Goal: Information Seeking & Learning: Learn about a topic

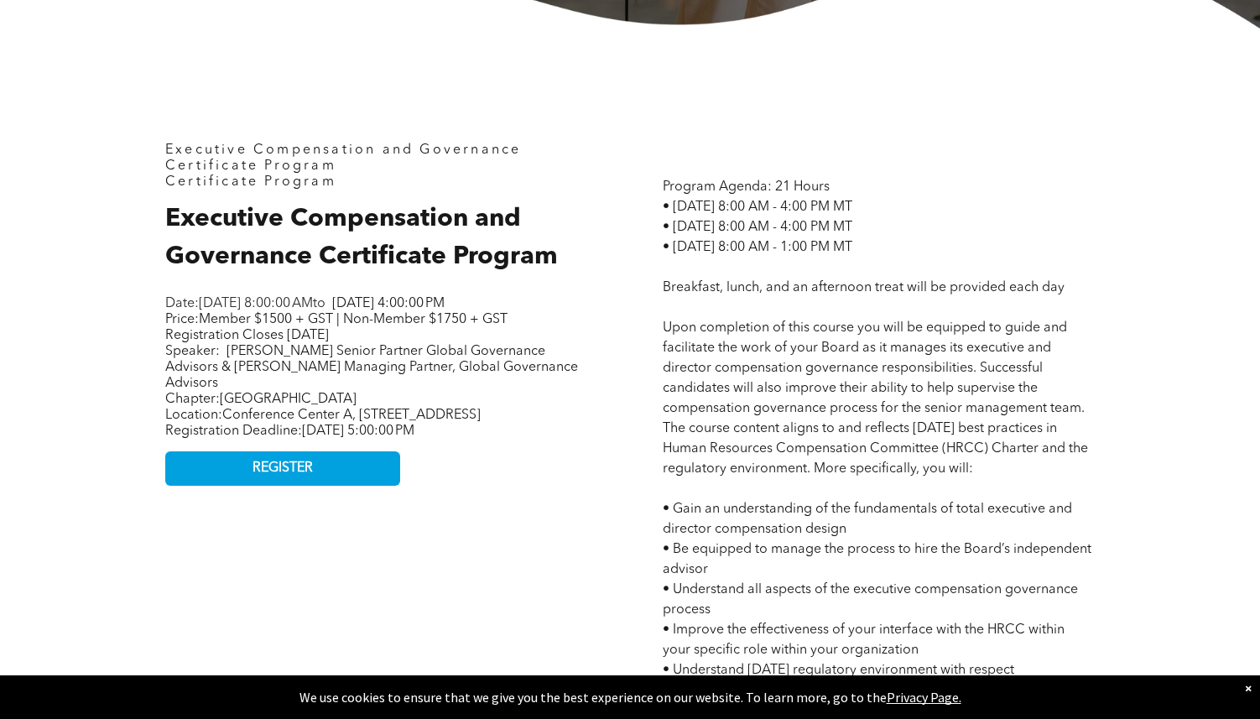
scroll to position [678, 0]
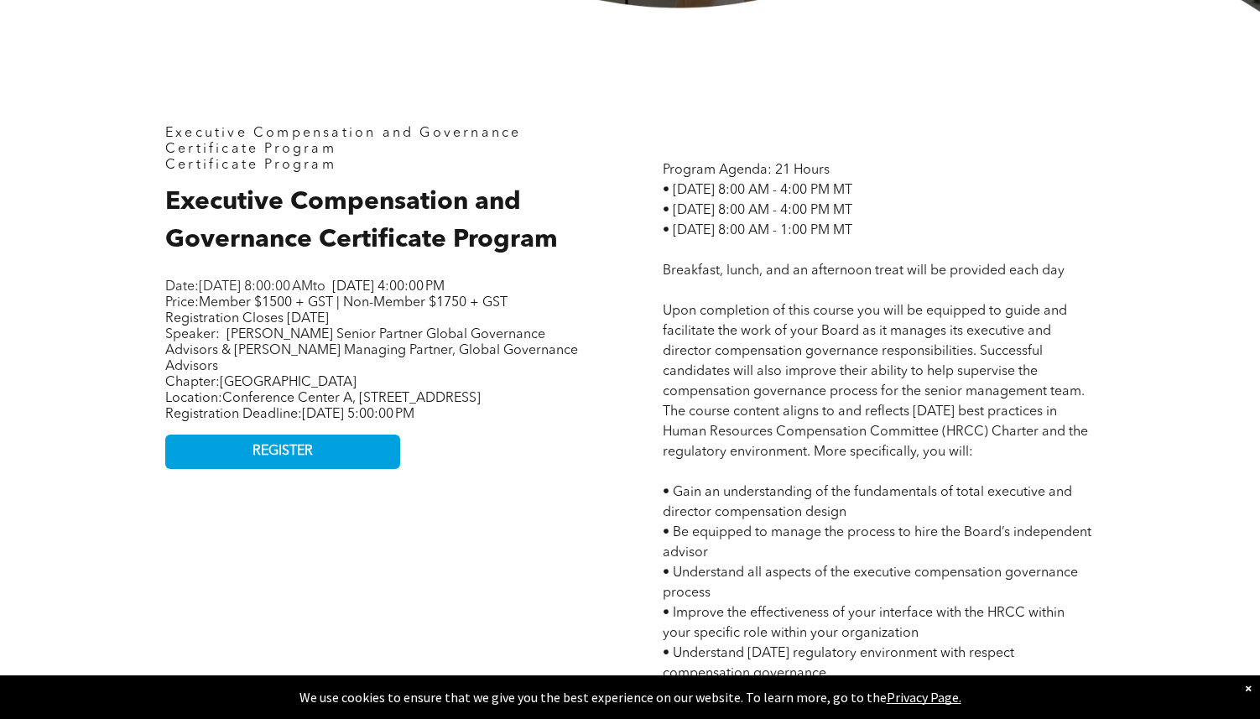
drag, startPoint x: 391, startPoint y: 336, endPoint x: 161, endPoint y: 291, distance: 234.3
click at [161, 291] on div "Executive Compensation and Governance Certificate Program Certificate Program E…" at bounding box center [381, 666] width 459 height 1109
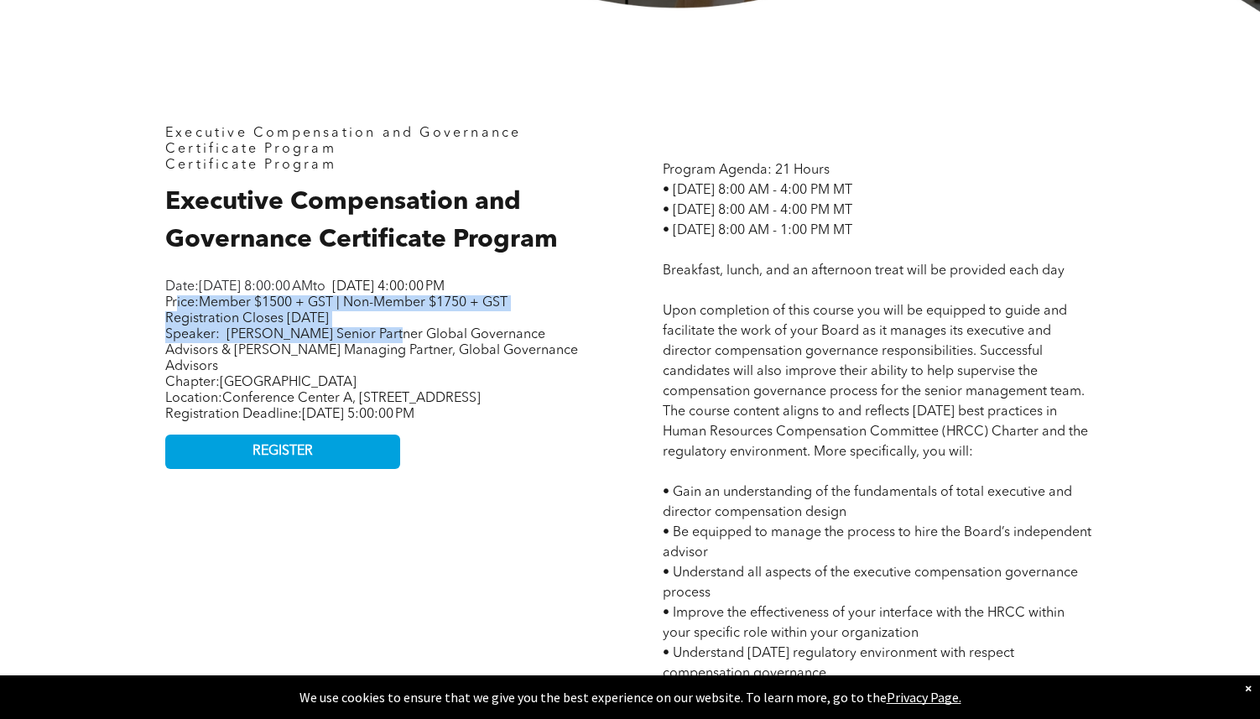
drag, startPoint x: 402, startPoint y: 343, endPoint x: 177, endPoint y: 318, distance: 226.3
click at [177, 318] on p "Price: Member $1500 + GST | Non-Member $1750 + GST Registration Closes [DATE] S…" at bounding box center [375, 335] width 420 height 80
click at [177, 318] on span "Price: Member $1500 + GST | Non-Member $1750 + GST Registration Closes [DATE]" at bounding box center [336, 310] width 342 height 29
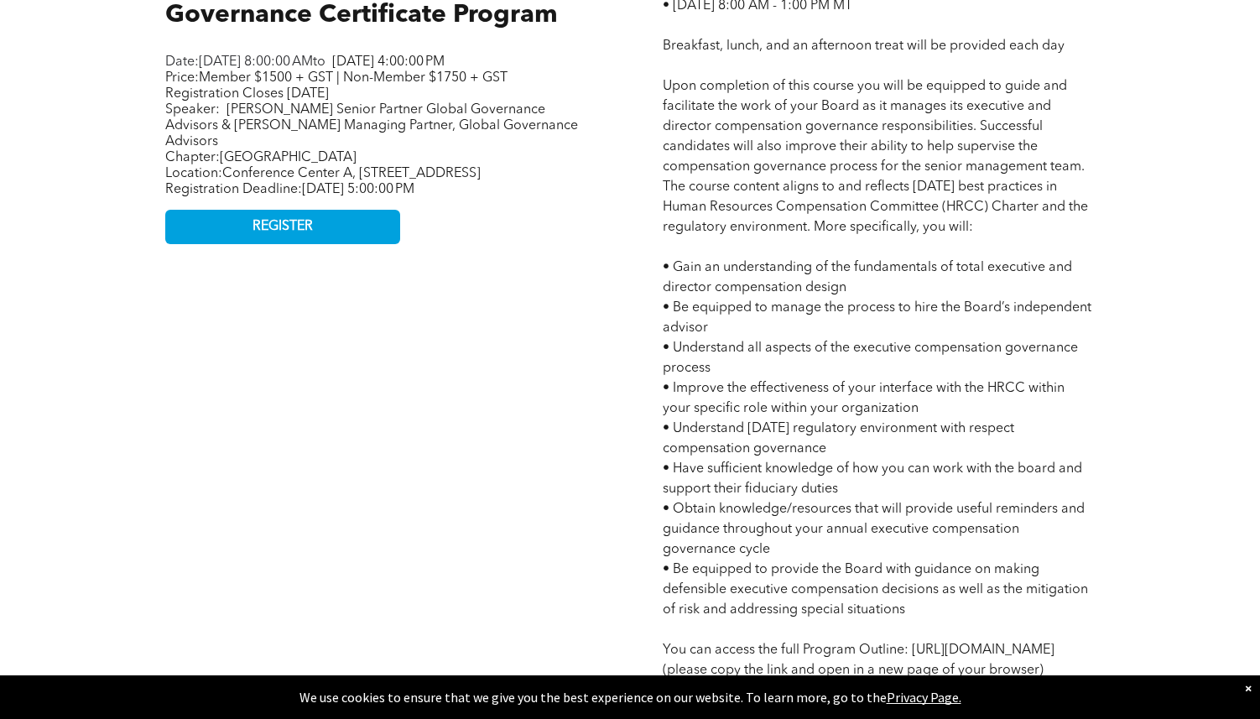
scroll to position [905, 0]
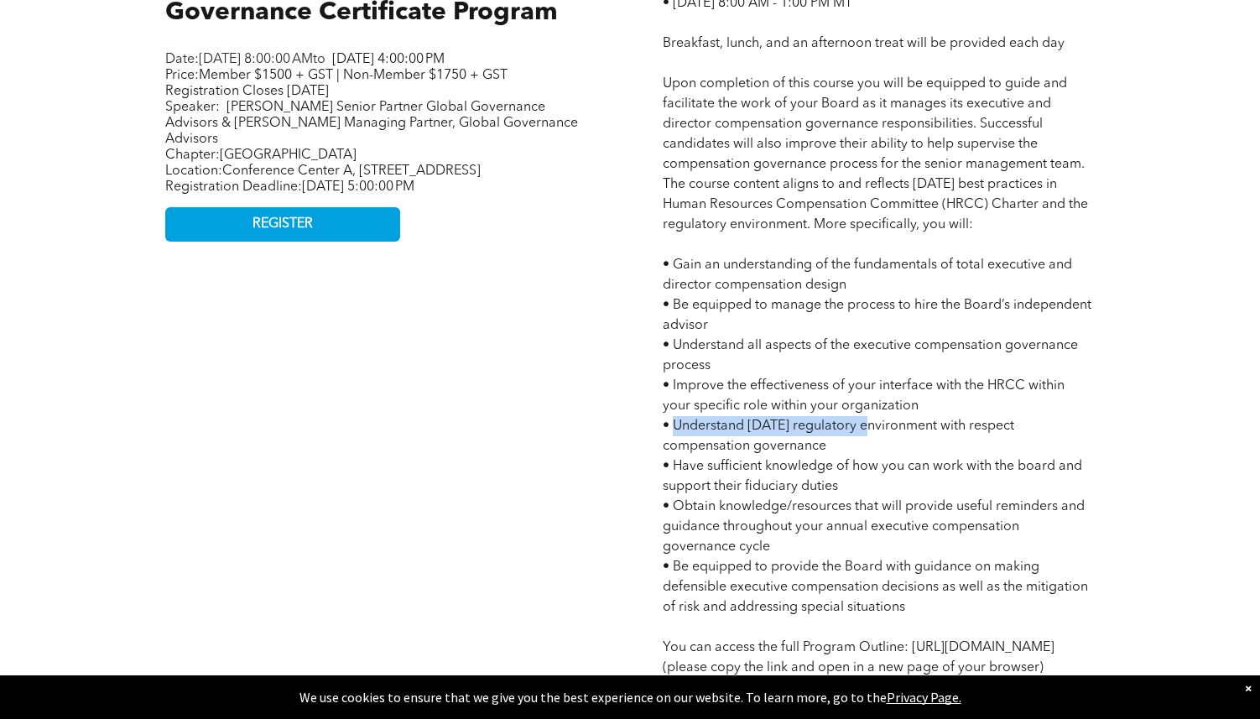
drag, startPoint x: 673, startPoint y: 428, endPoint x: 862, endPoint y: 432, distance: 188.9
click at [862, 432] on span "Program Agenda: 21 Hours • [DATE] 8:00 AM - 4:00 PM MT • [DATE] 8:00 AM - 4:00 …" at bounding box center [877, 456] width 429 height 1041
click at [862, 433] on p "Program Agenda: 21 Hours • [DATE] 8:00 AM - 4:00 PM MT • [DATE] 8:00 AM - 4:00 …" at bounding box center [879, 456] width 432 height 1047
drag, startPoint x: 814, startPoint y: 445, endPoint x: 670, endPoint y: 432, distance: 144.0
click at [670, 432] on p "Program Agenda: 21 Hours • [DATE] 8:00 AM - 4:00 PM MT • [DATE] 8:00 AM - 4:00 …" at bounding box center [879, 456] width 432 height 1047
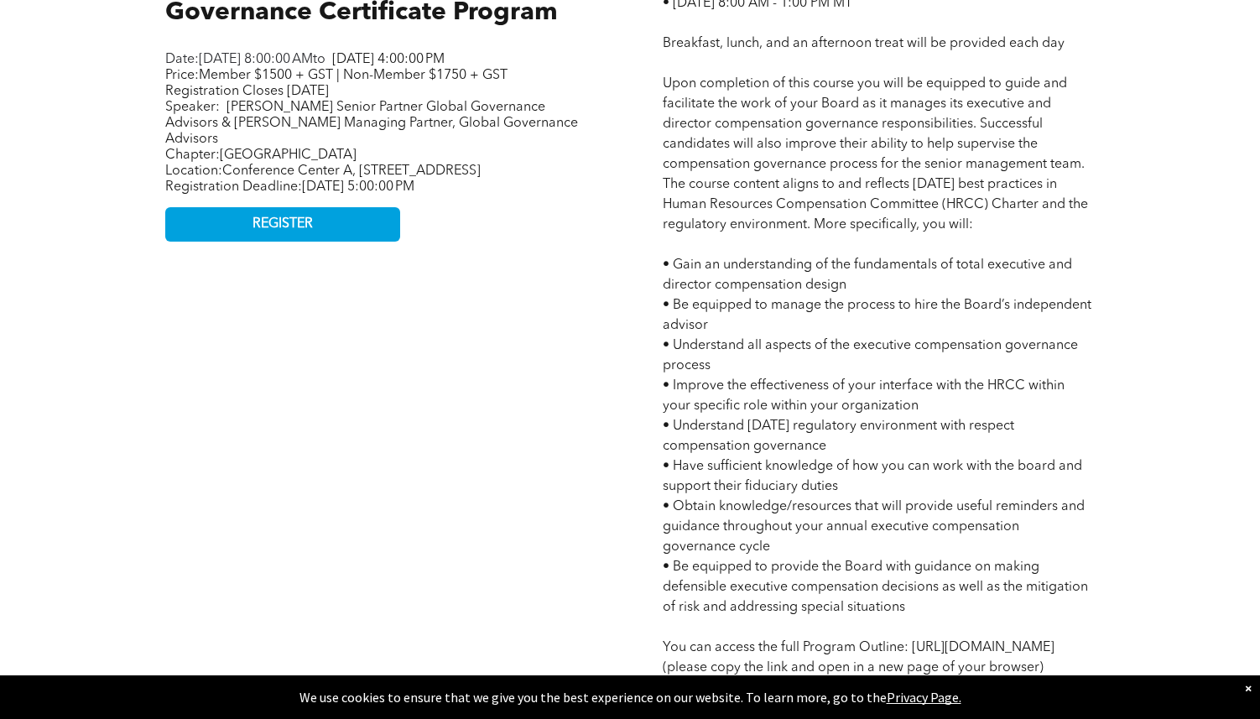
click at [670, 432] on span "Program Agenda: 21 Hours • [DATE] 8:00 AM - 4:00 PM MT • [DATE] 8:00 AM - 4:00 …" at bounding box center [877, 456] width 429 height 1041
drag, startPoint x: 835, startPoint y: 451, endPoint x: 673, endPoint y: 424, distance: 164.2
click at [673, 424] on p "Program Agenda: 21 Hours • [DATE] 8:00 AM - 4:00 PM MT • [DATE] 8:00 AM - 4:00 …" at bounding box center [879, 456] width 432 height 1047
click at [673, 424] on span "Program Agenda: 21 Hours • [DATE] 8:00 AM - 4:00 PM MT • [DATE] 8:00 AM - 4:00 …" at bounding box center [877, 456] width 429 height 1041
drag, startPoint x: 832, startPoint y: 450, endPoint x: 640, endPoint y: 429, distance: 192.5
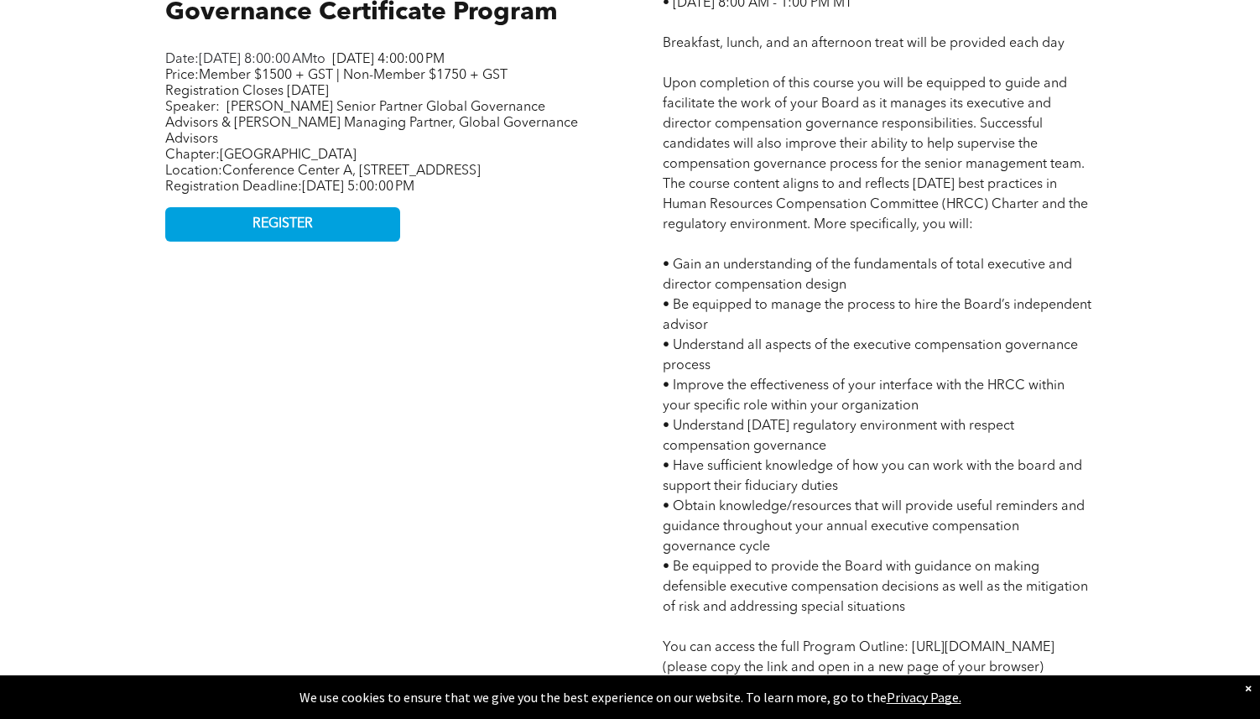
click at [640, 429] on div "Executive Compensation and Governance Certificate Program Certificate Program E…" at bounding box center [630, 439] width 1007 height 1310
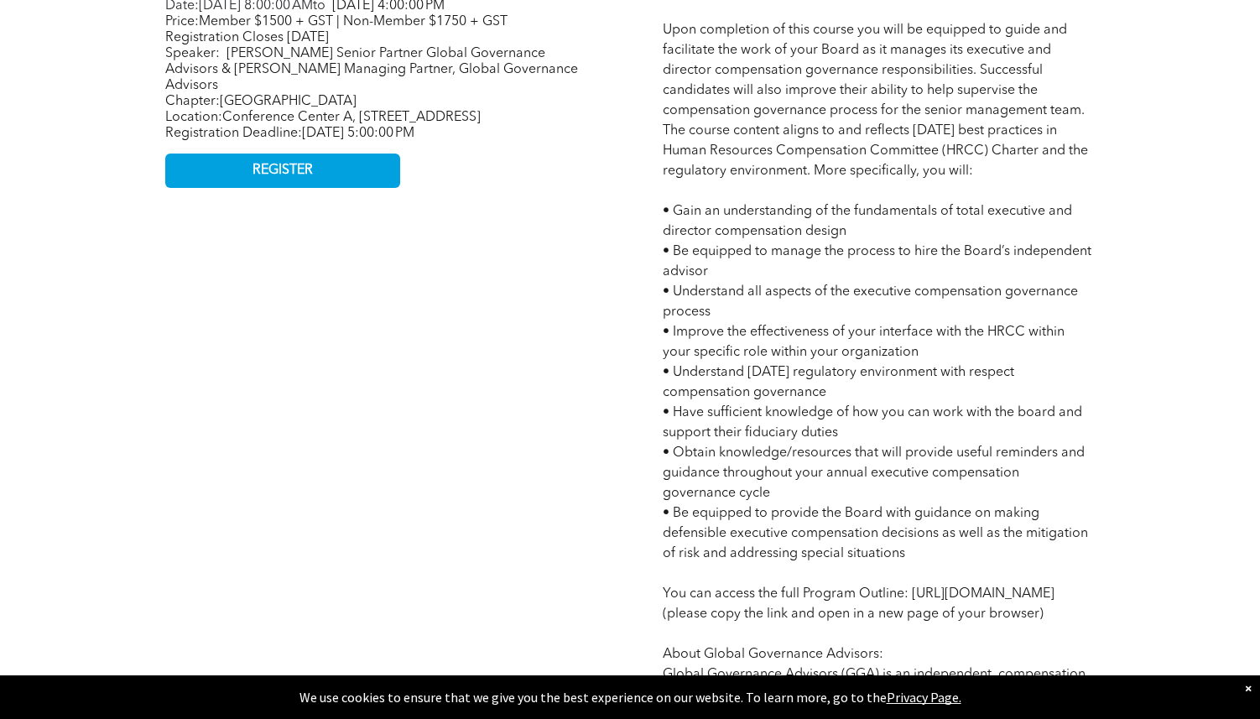
scroll to position [962, 0]
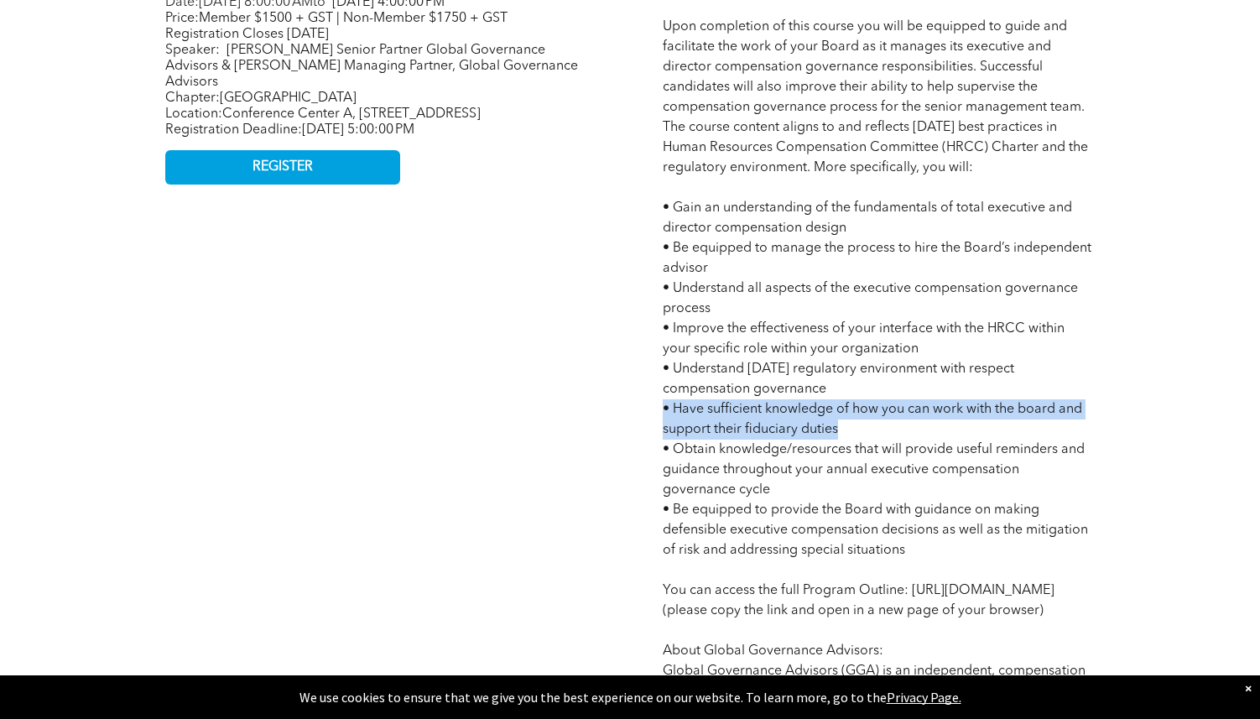
drag, startPoint x: 888, startPoint y: 430, endPoint x: 650, endPoint y: 412, distance: 238.2
click at [650, 412] on div "Program Agenda: 21 Hours • [DATE] 8:00 AM - 4:00 PM MT • [DATE] 8:00 AM - 4:00 …" at bounding box center [878, 382] width 459 height 1109
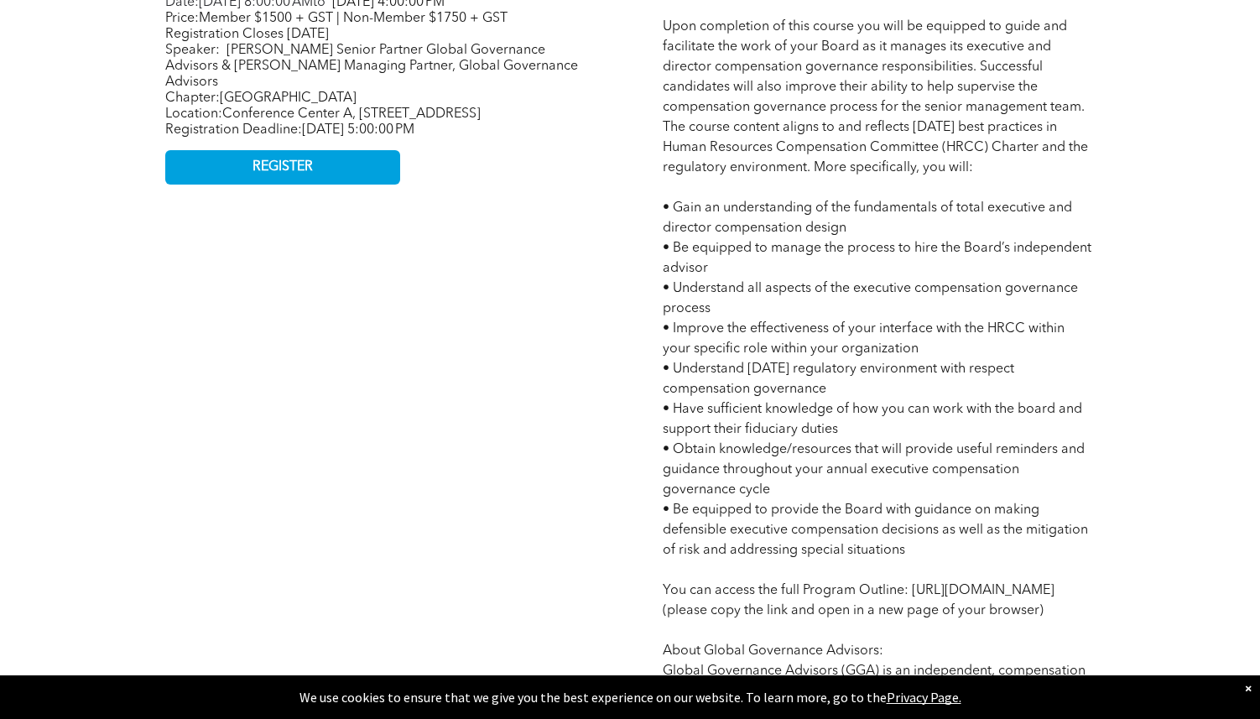
click at [690, 436] on span "Program Agenda: 21 Hours • [DATE] 8:00 AM - 4:00 PM MT • [DATE] 8:00 AM - 4:00 …" at bounding box center [877, 399] width 429 height 1041
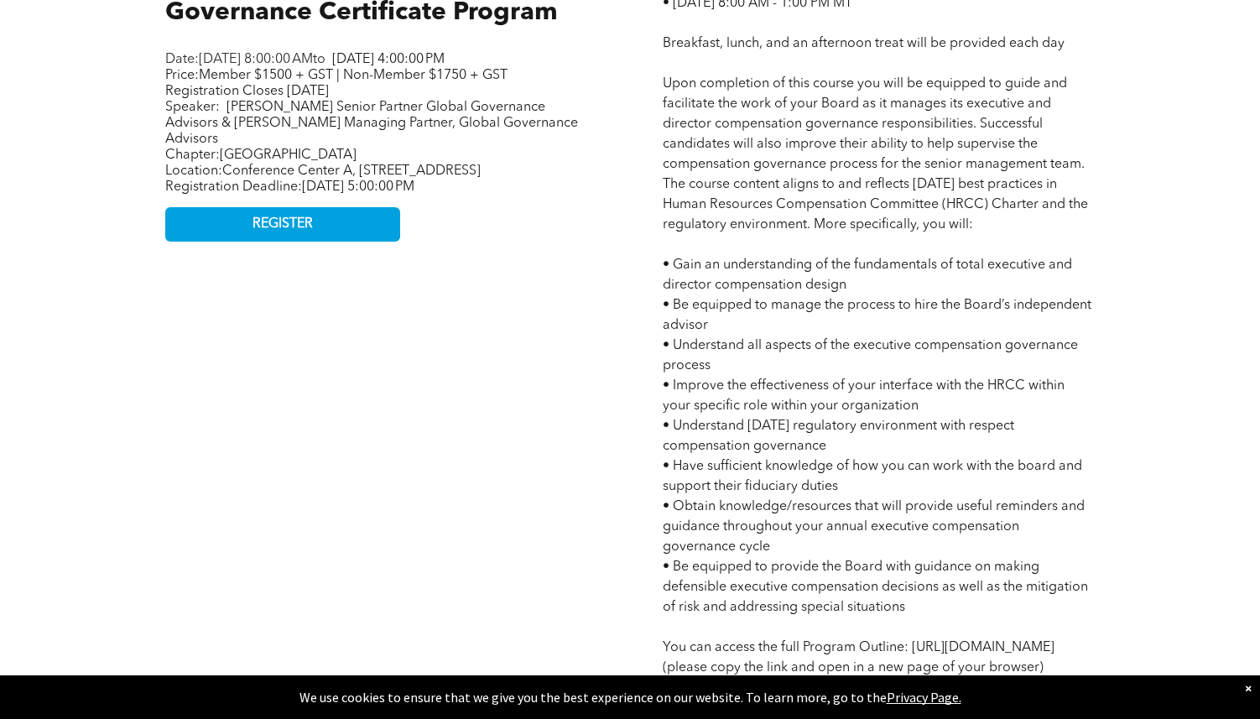
scroll to position [787, 0]
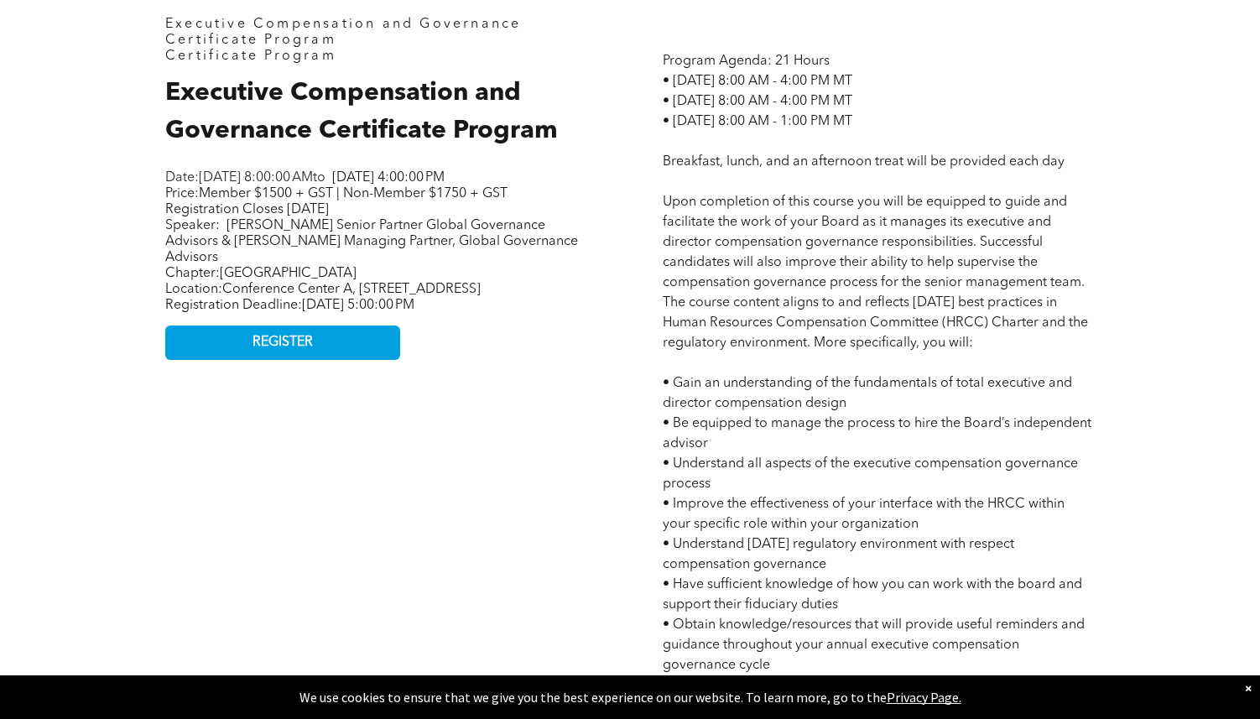
drag, startPoint x: 530, startPoint y: 331, endPoint x: 220, endPoint y: 294, distance: 312.7
click at [220, 294] on div "Date: [DATE] 8:00:00 AM to [DATE] 4:00:00 PM Price: Member $1500 + GST | Non-Me…" at bounding box center [375, 242] width 420 height 147
click at [220, 280] on span "Chapter: [GEOGRAPHIC_DATA]" at bounding box center [260, 273] width 191 height 13
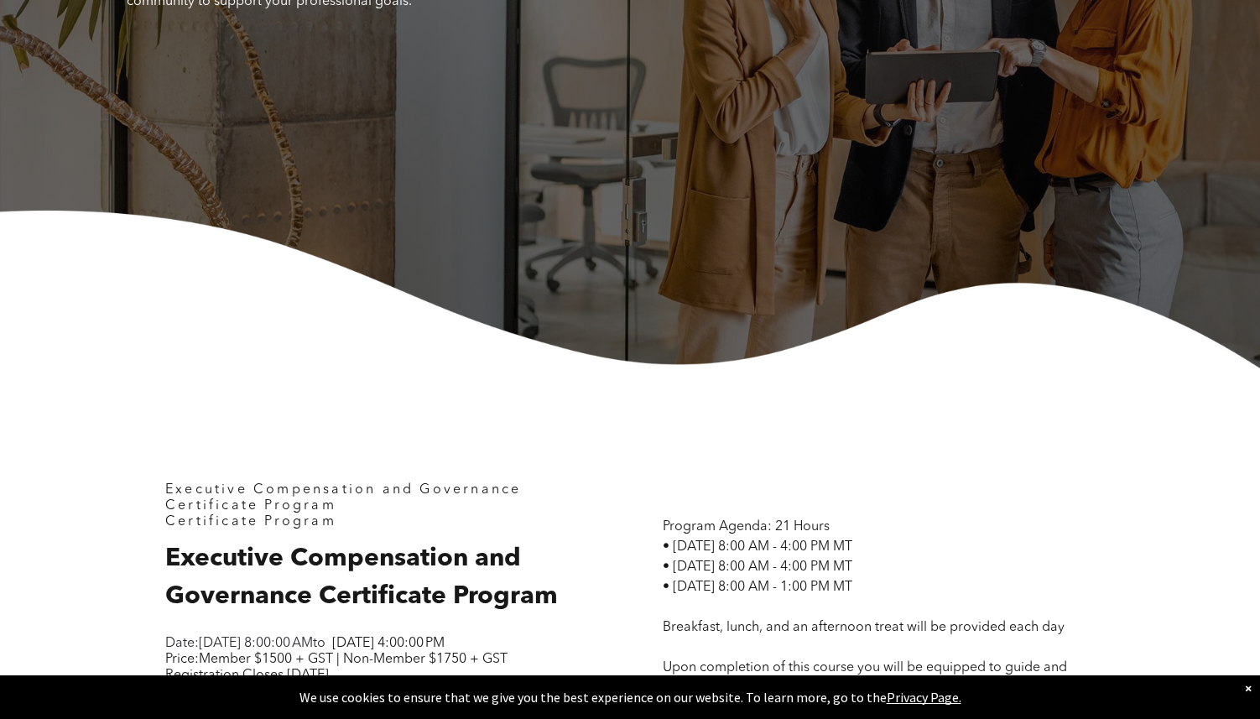
scroll to position [285, 0]
